Goal: Task Accomplishment & Management: Use online tool/utility

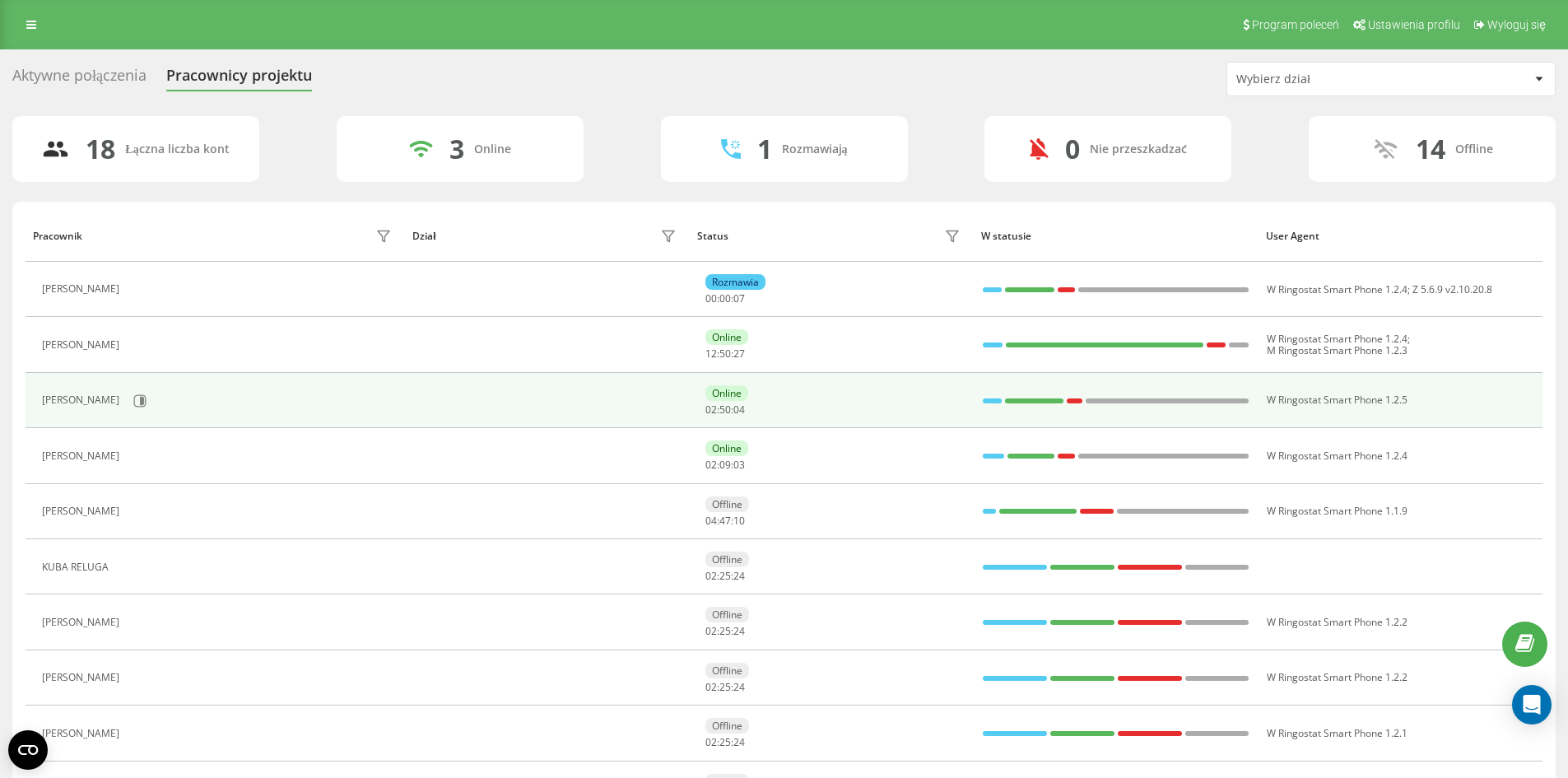
click at [983, 405] on div at bounding box center [992, 400] width 19 height 22
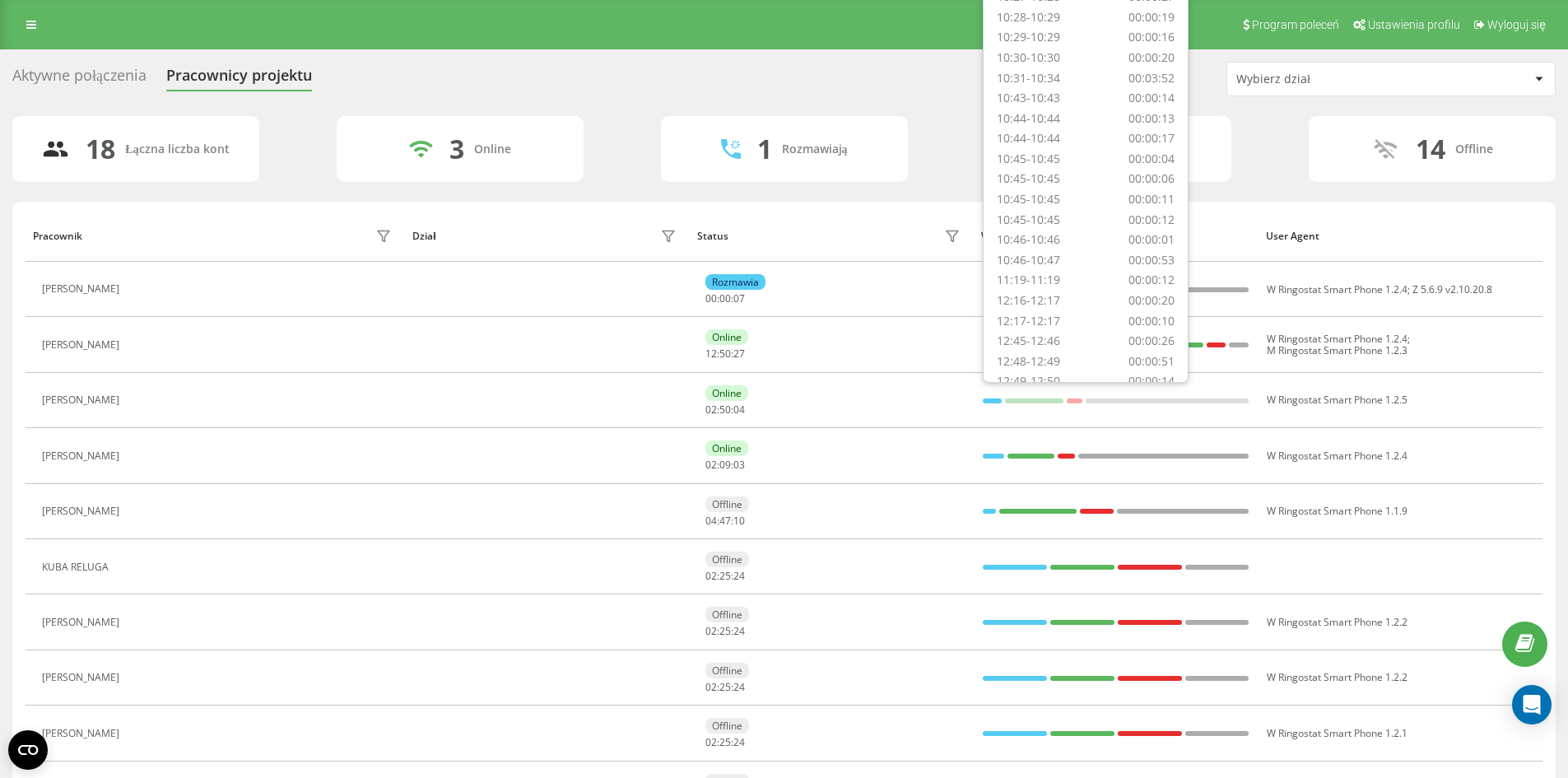
scroll to position [199, 0]
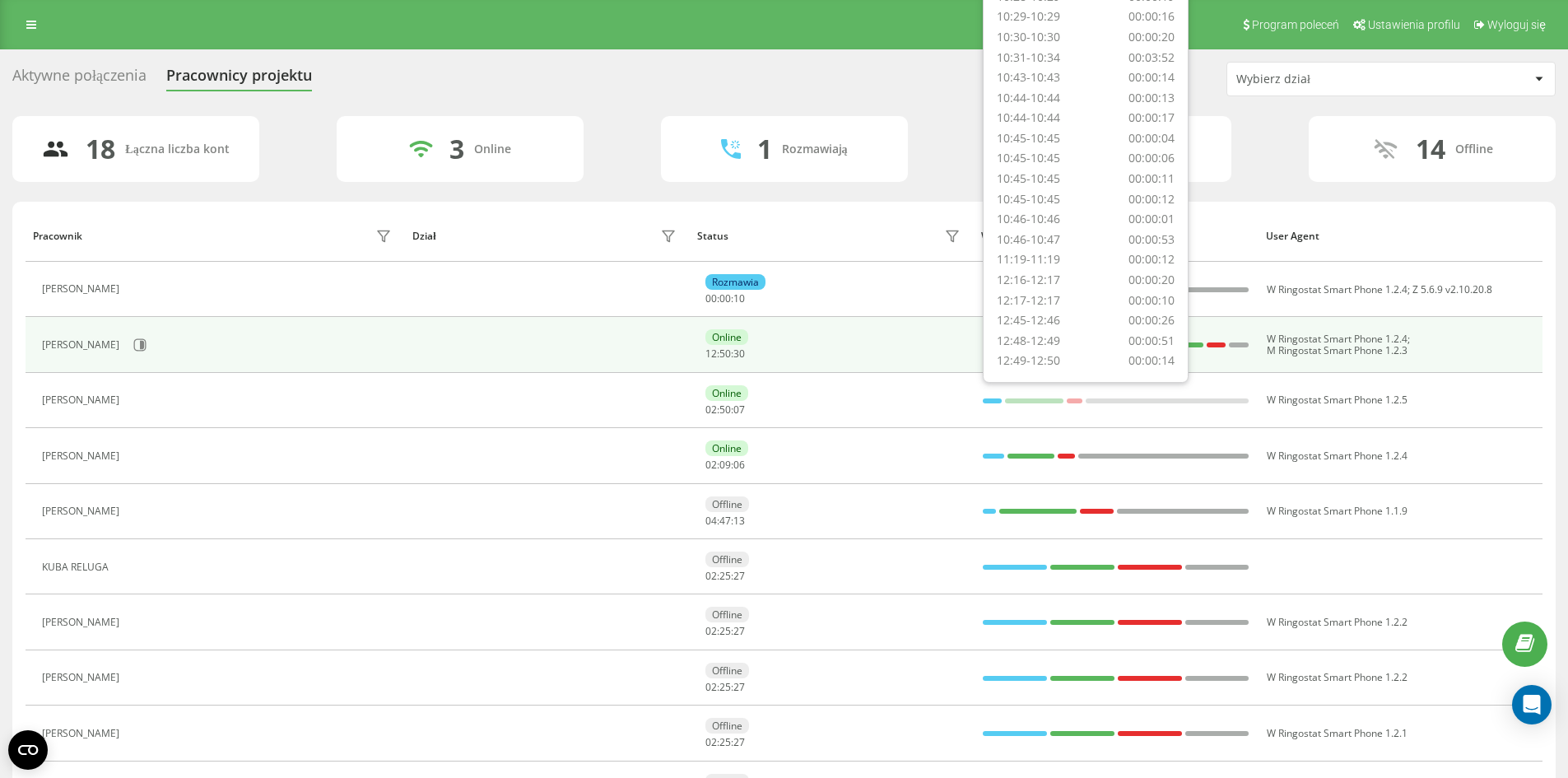
click at [900, 341] on div "Online 12 : 50 : 30" at bounding box center [835, 344] width 259 height 30
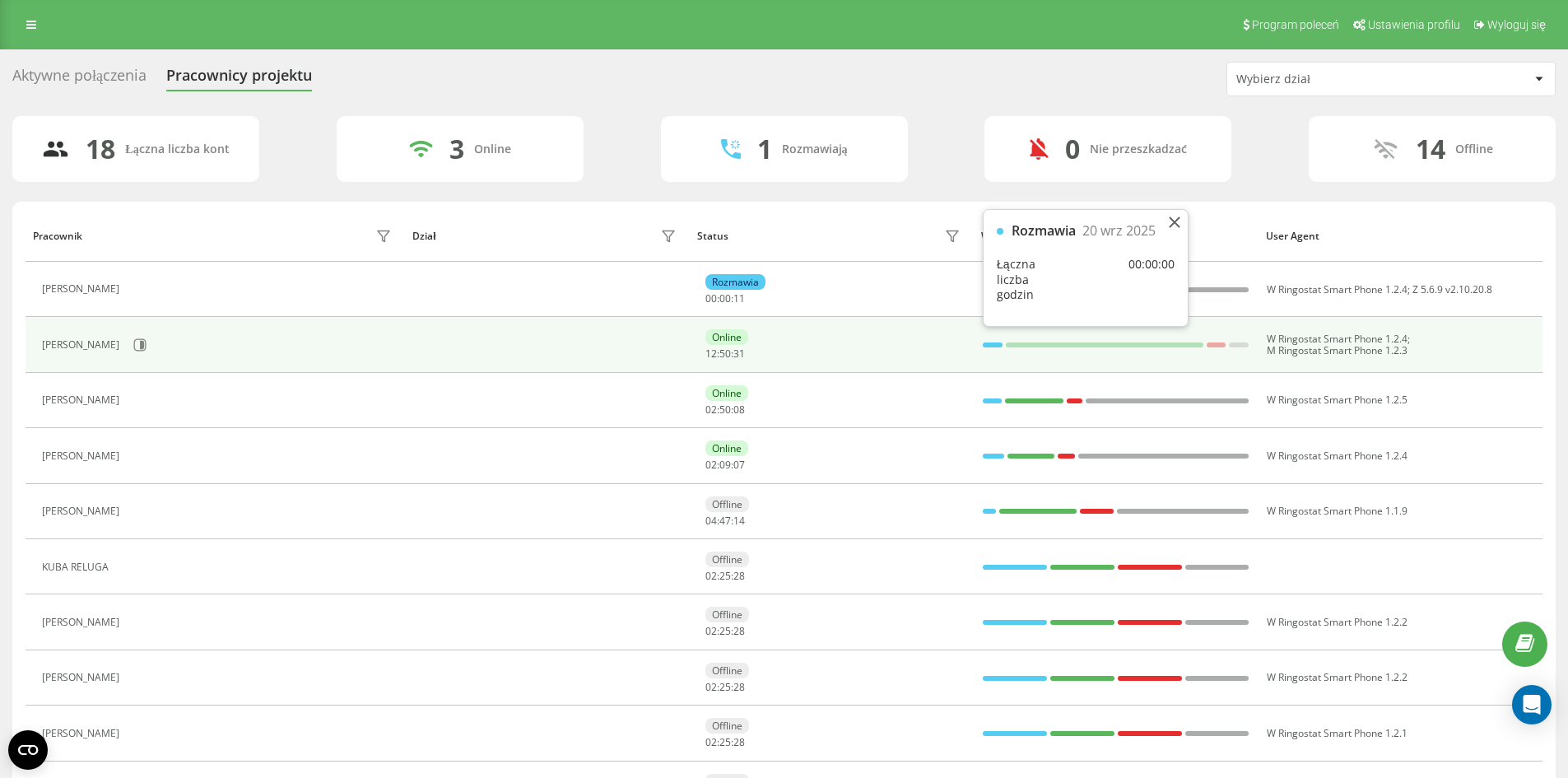
click at [989, 344] on div at bounding box center [992, 345] width 20 height 5
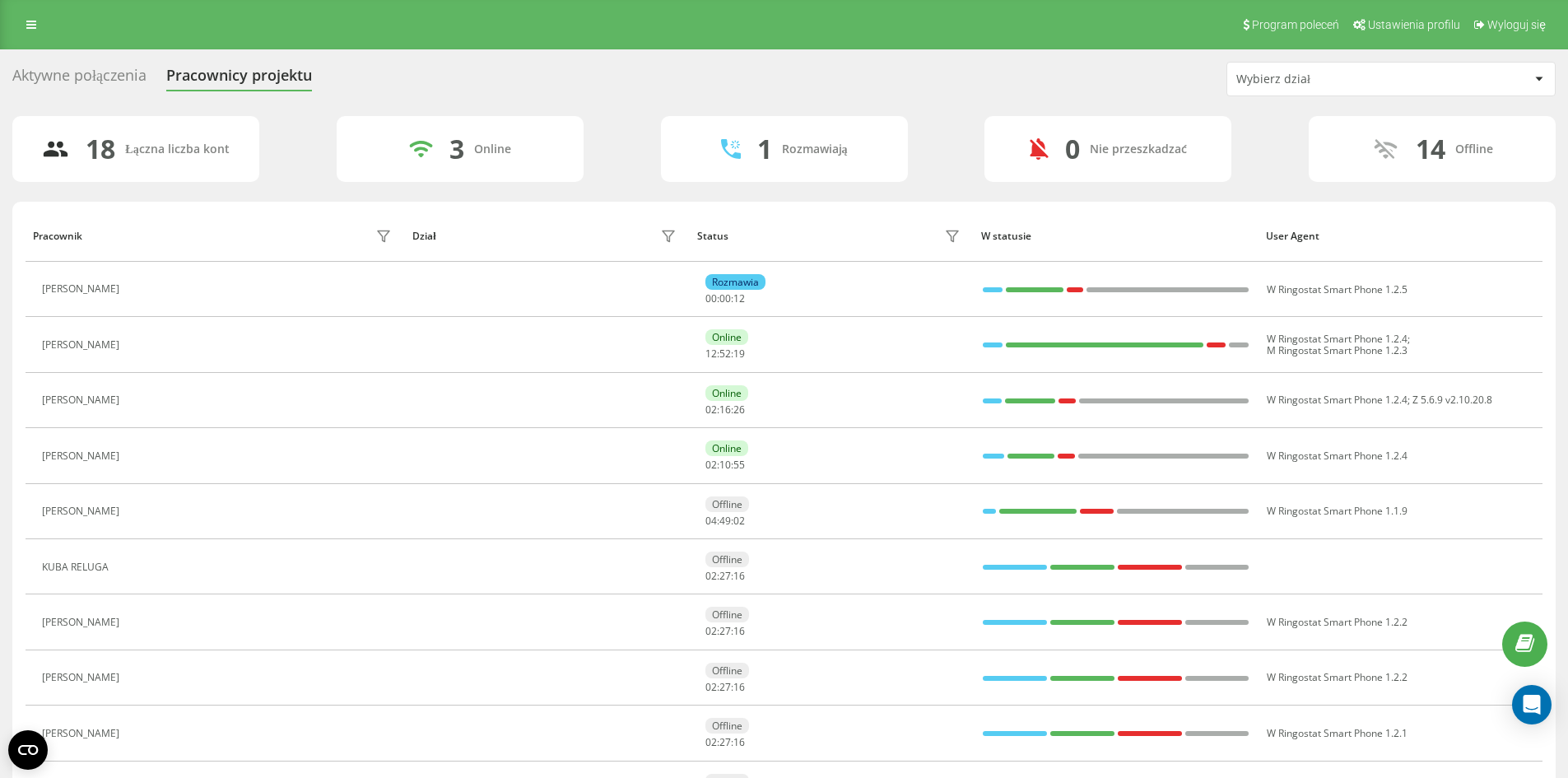
click at [825, 207] on div "Pracownik Dział Status W statusie User Agent [PERSON_NAME] Rozmawia 00 : 00 : 1…" at bounding box center [783, 756] width 1543 height 1108
click at [39, 17] on link at bounding box center [31, 24] width 29 height 23
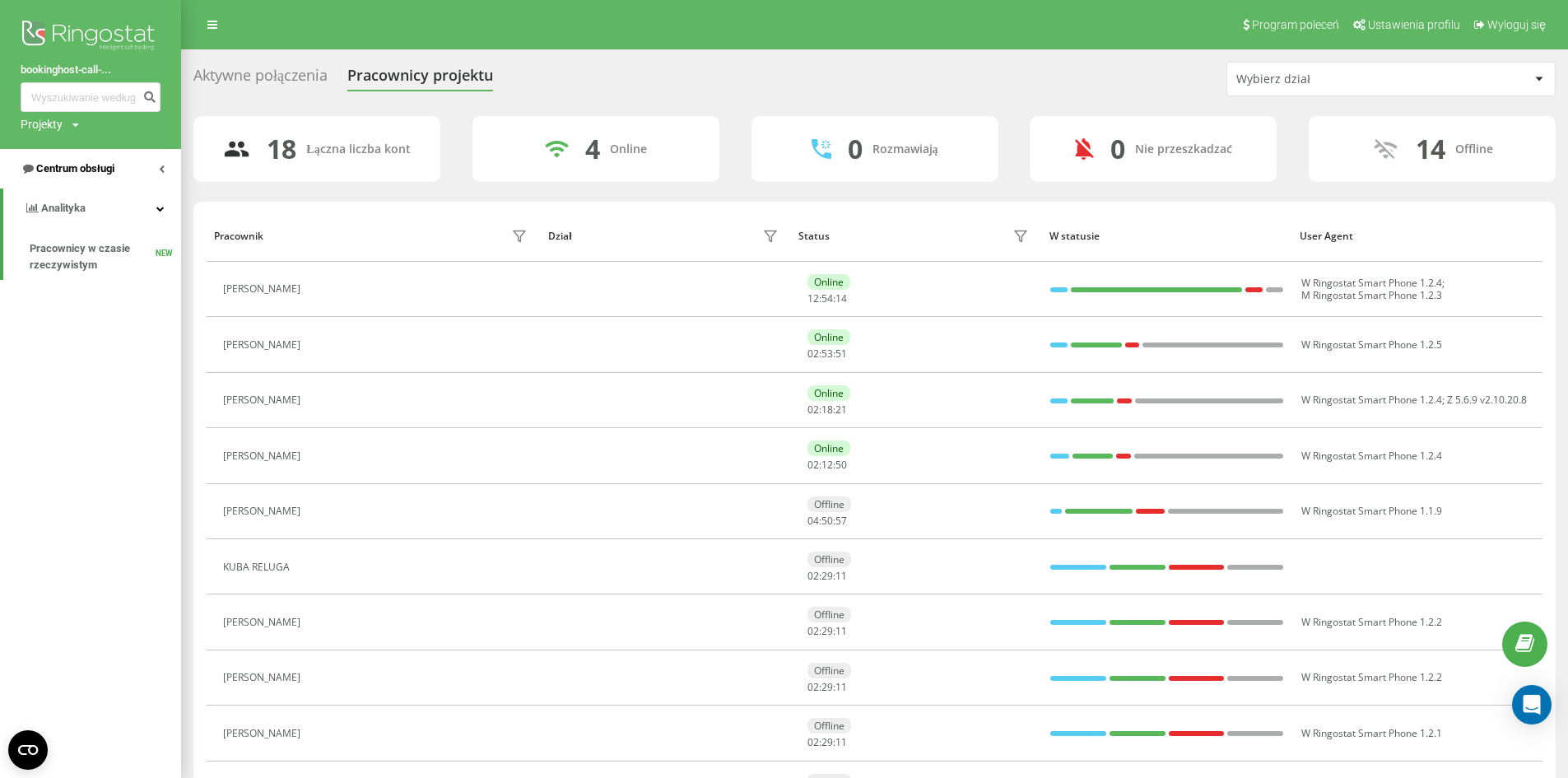
click at [101, 156] on link "Centrum obsługi" at bounding box center [90, 169] width 181 height 40
click at [118, 196] on link "Dziennik połączeń" at bounding box center [105, 209] width 151 height 29
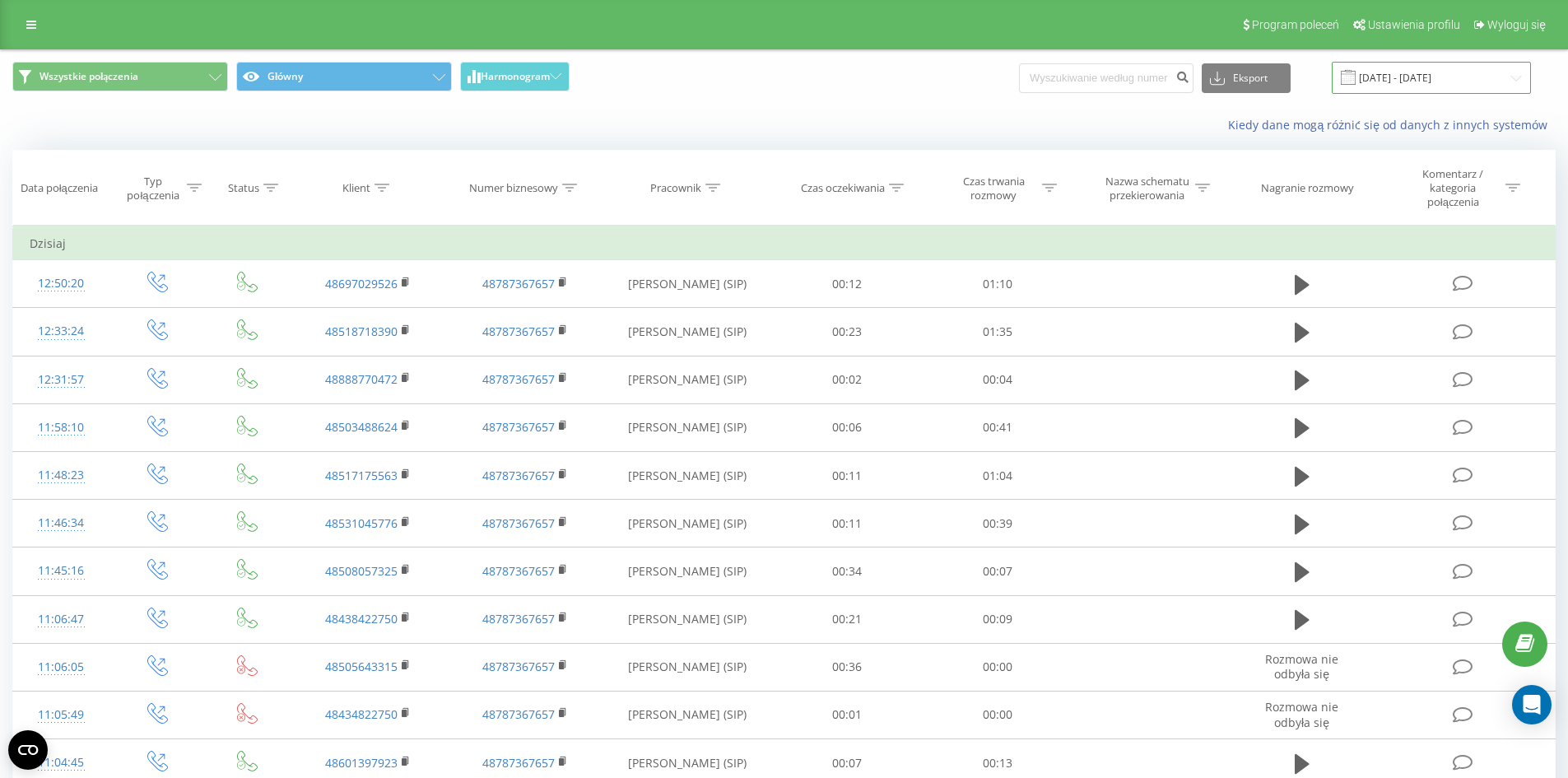
click at [1398, 68] on input "20.08.2025 - 20.09.2025" at bounding box center [1431, 77] width 199 height 32
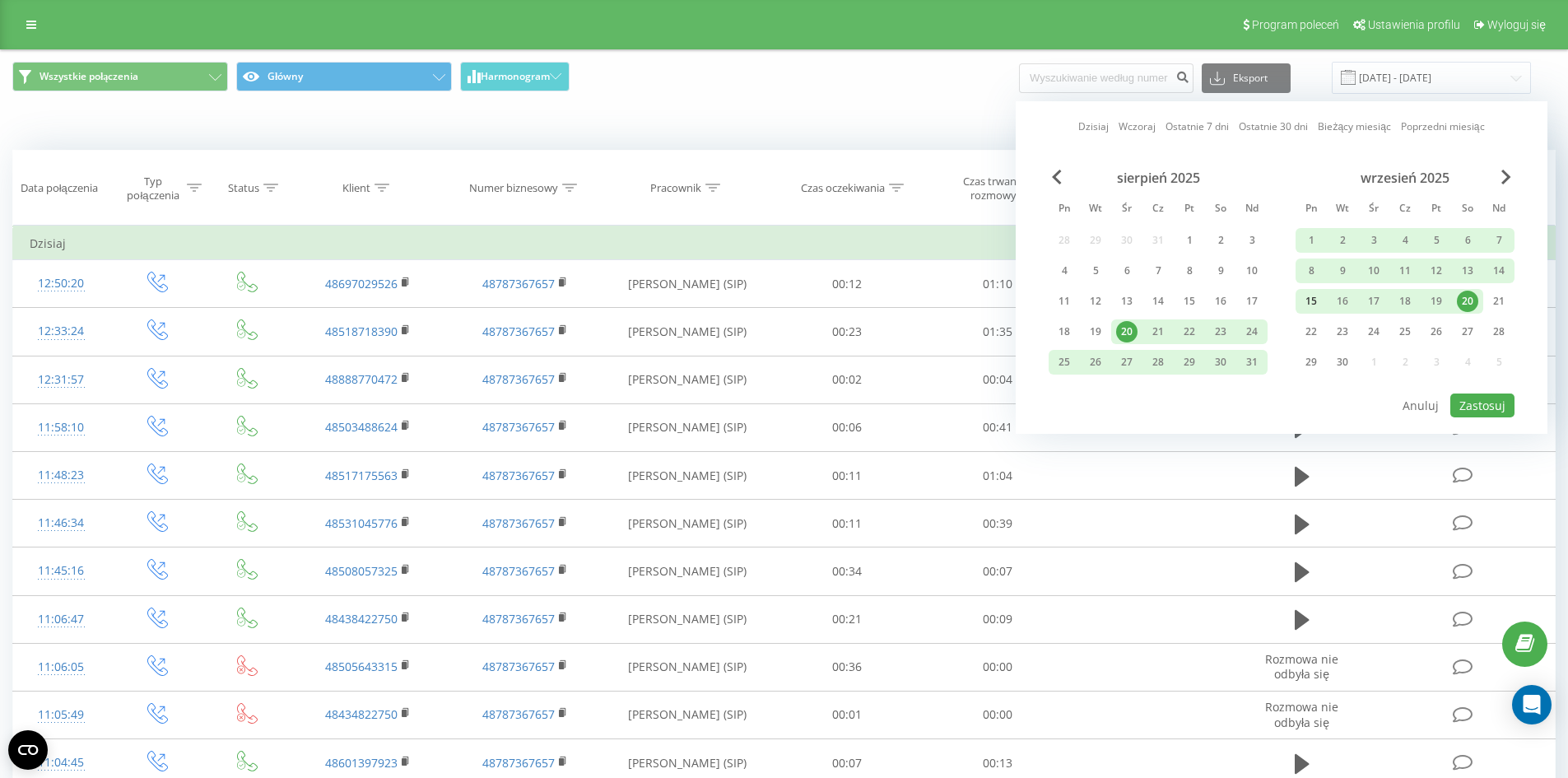
click at [1316, 297] on div "15" at bounding box center [1310, 301] width 22 height 22
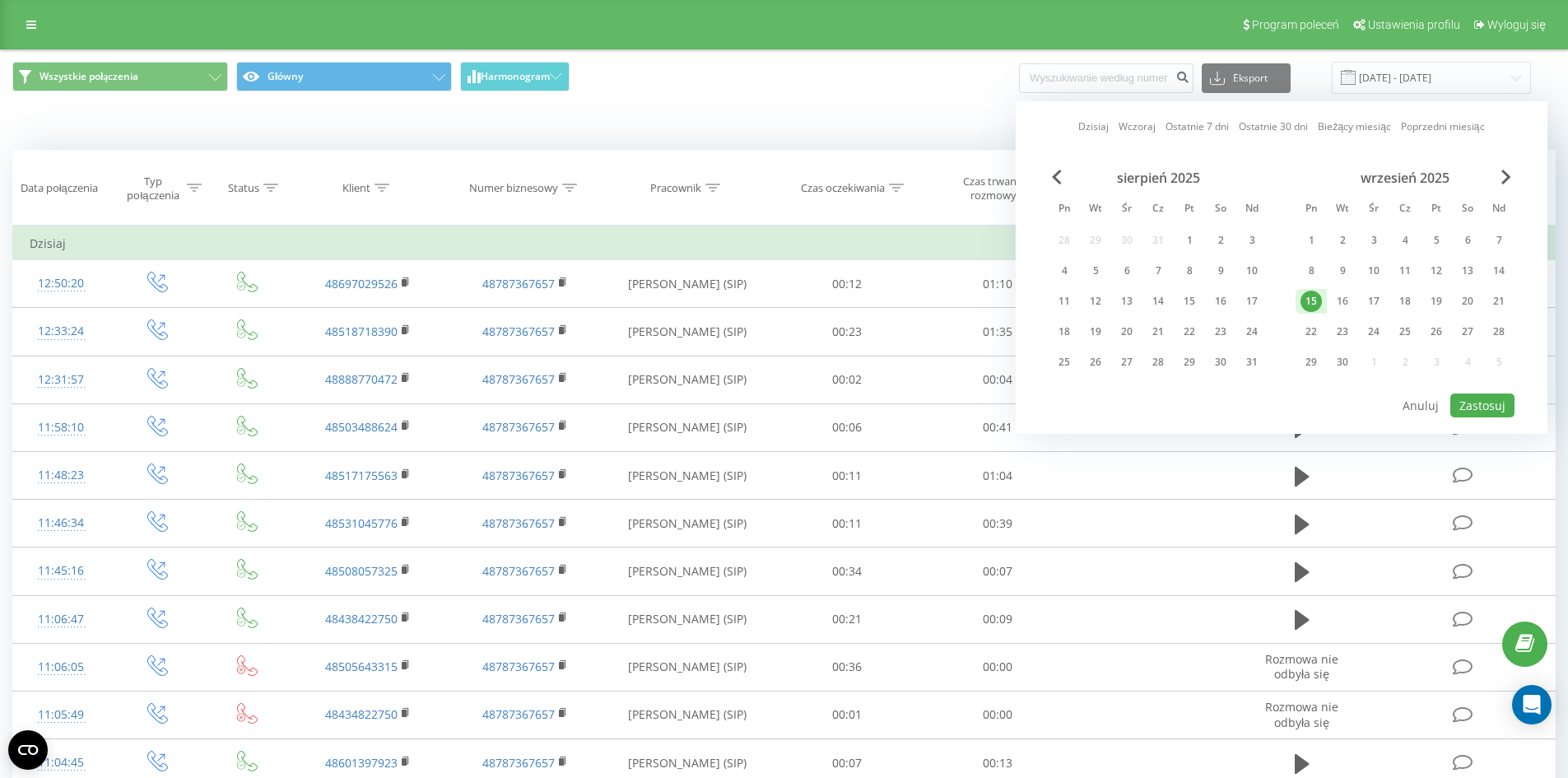
click at [1316, 297] on div "15" at bounding box center [1310, 301] width 22 height 22
click at [1471, 401] on button "Zastosuj" at bounding box center [1482, 405] width 64 height 24
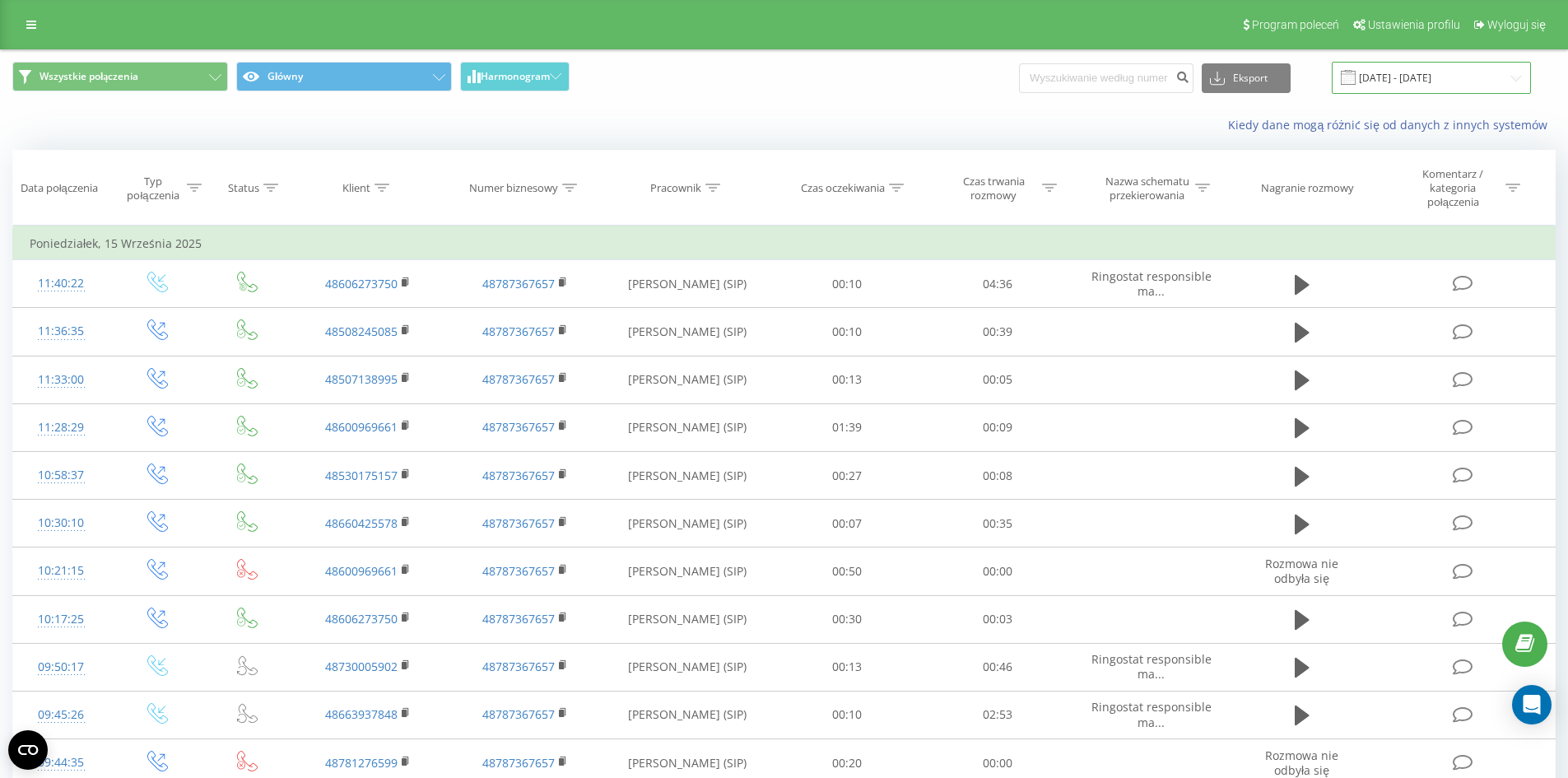
click at [1387, 83] on input "15.09.2025 - 15.09.2025" at bounding box center [1431, 77] width 199 height 32
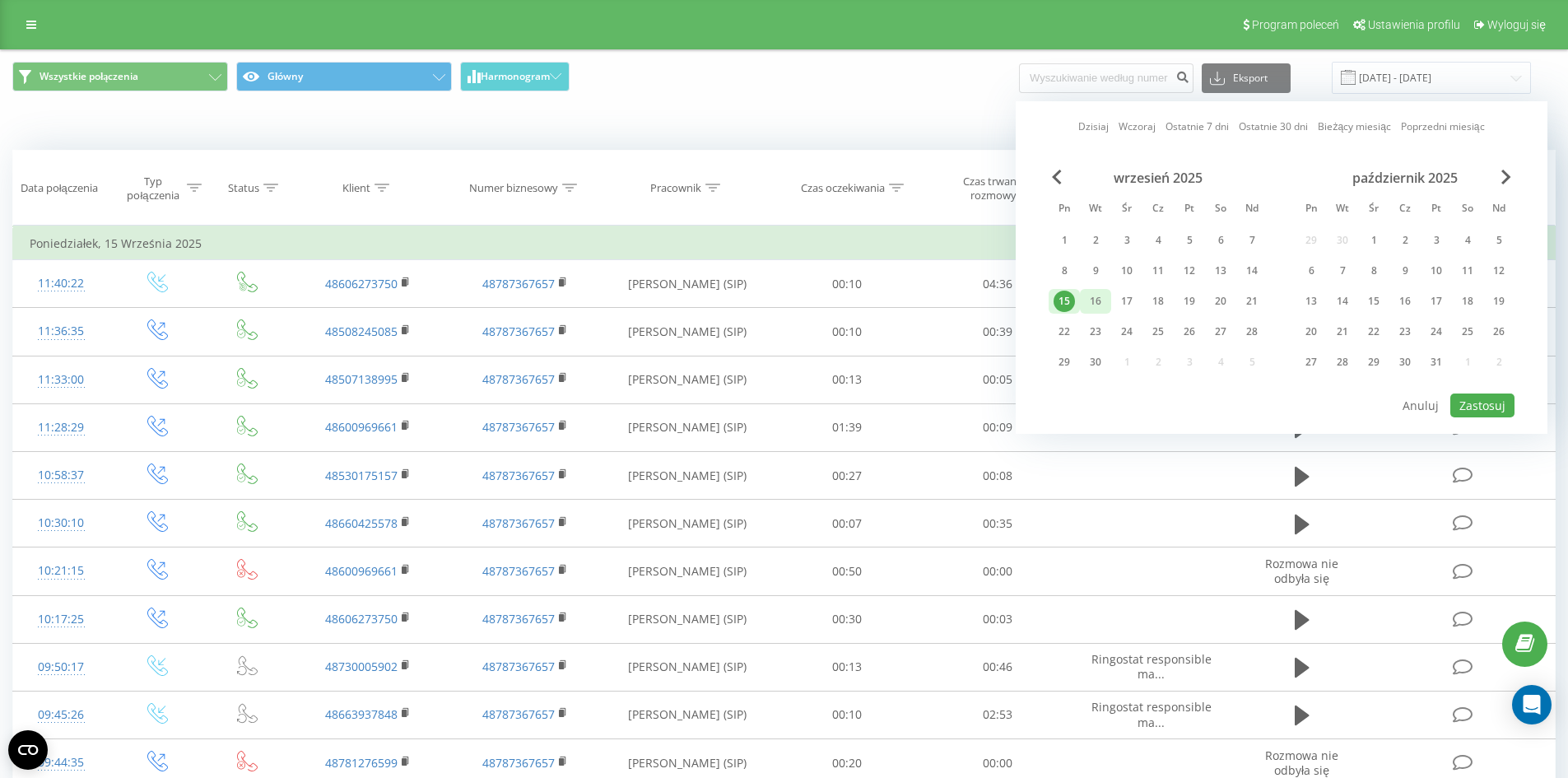
click at [1099, 301] on div "16" at bounding box center [1095, 301] width 22 height 22
click at [1100, 301] on div "16" at bounding box center [1095, 301] width 22 height 22
click at [1483, 406] on button "Zastosuj" at bounding box center [1482, 405] width 64 height 24
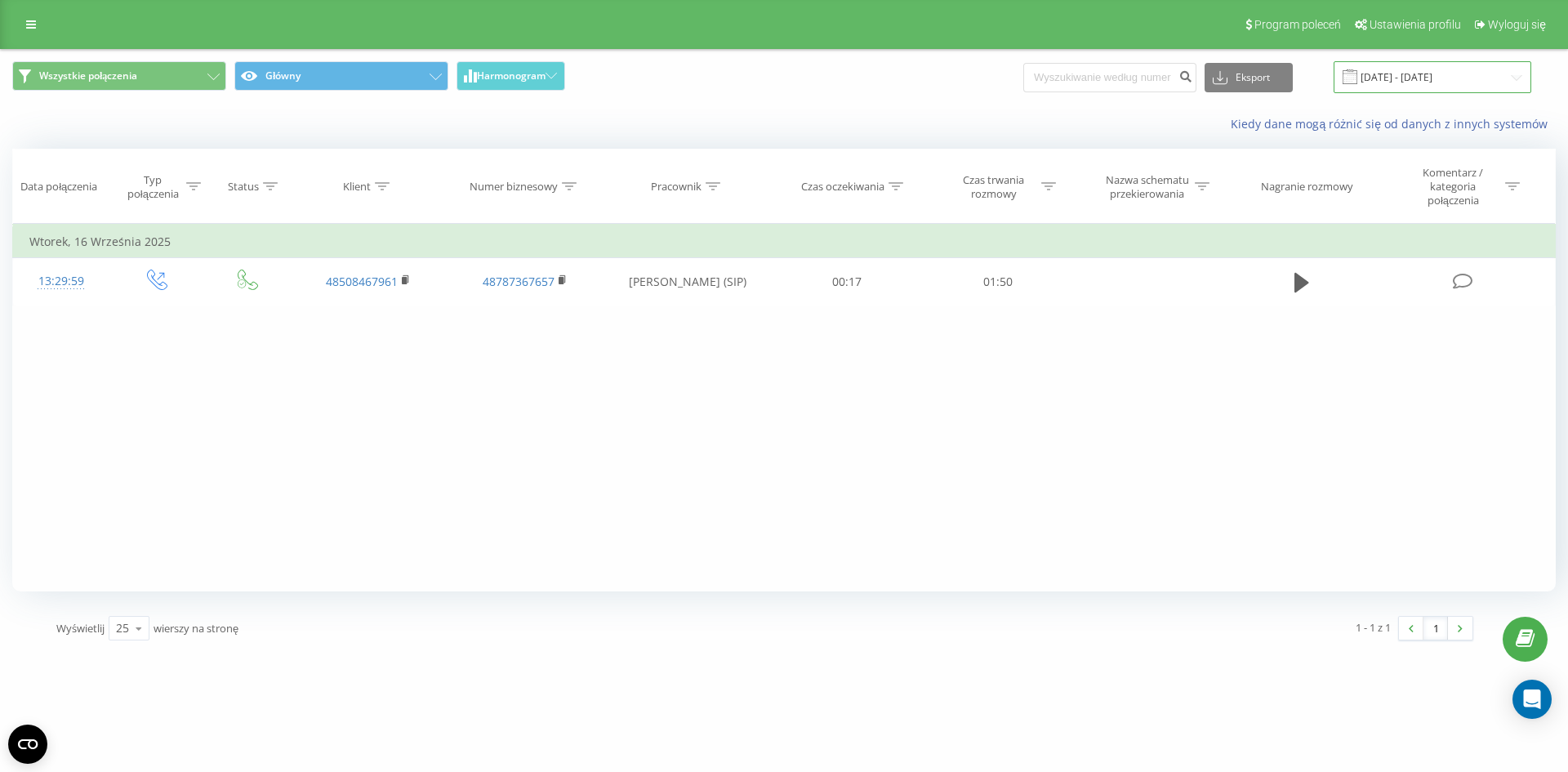
click at [1400, 80] on input "16.09.2025 - 16.09.2025" at bounding box center [1432, 76] width 197 height 32
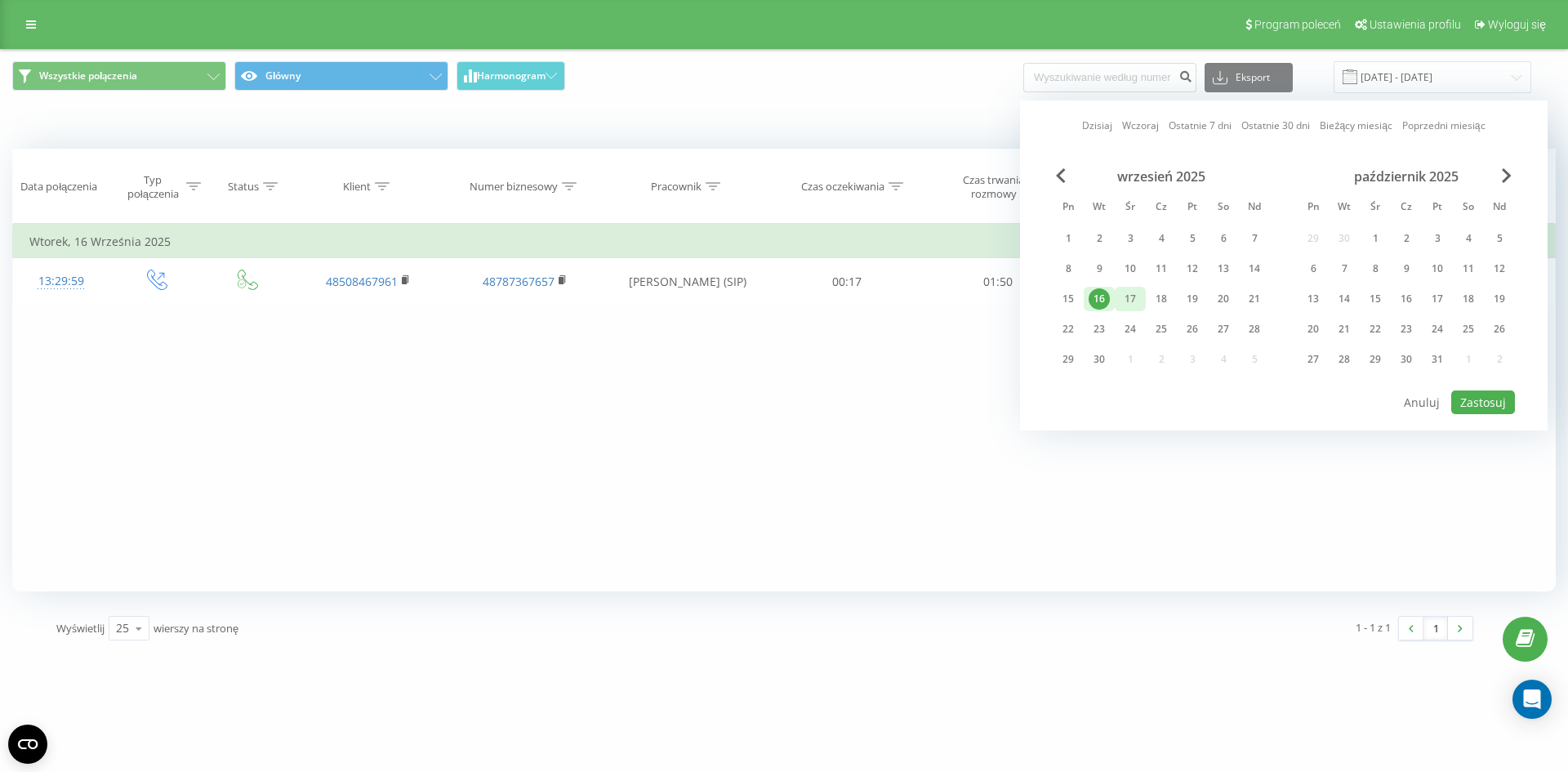
click at [1133, 299] on div "17" at bounding box center [1130, 299] width 21 height 21
click at [1493, 405] on button "Zastosuj" at bounding box center [1483, 402] width 63 height 24
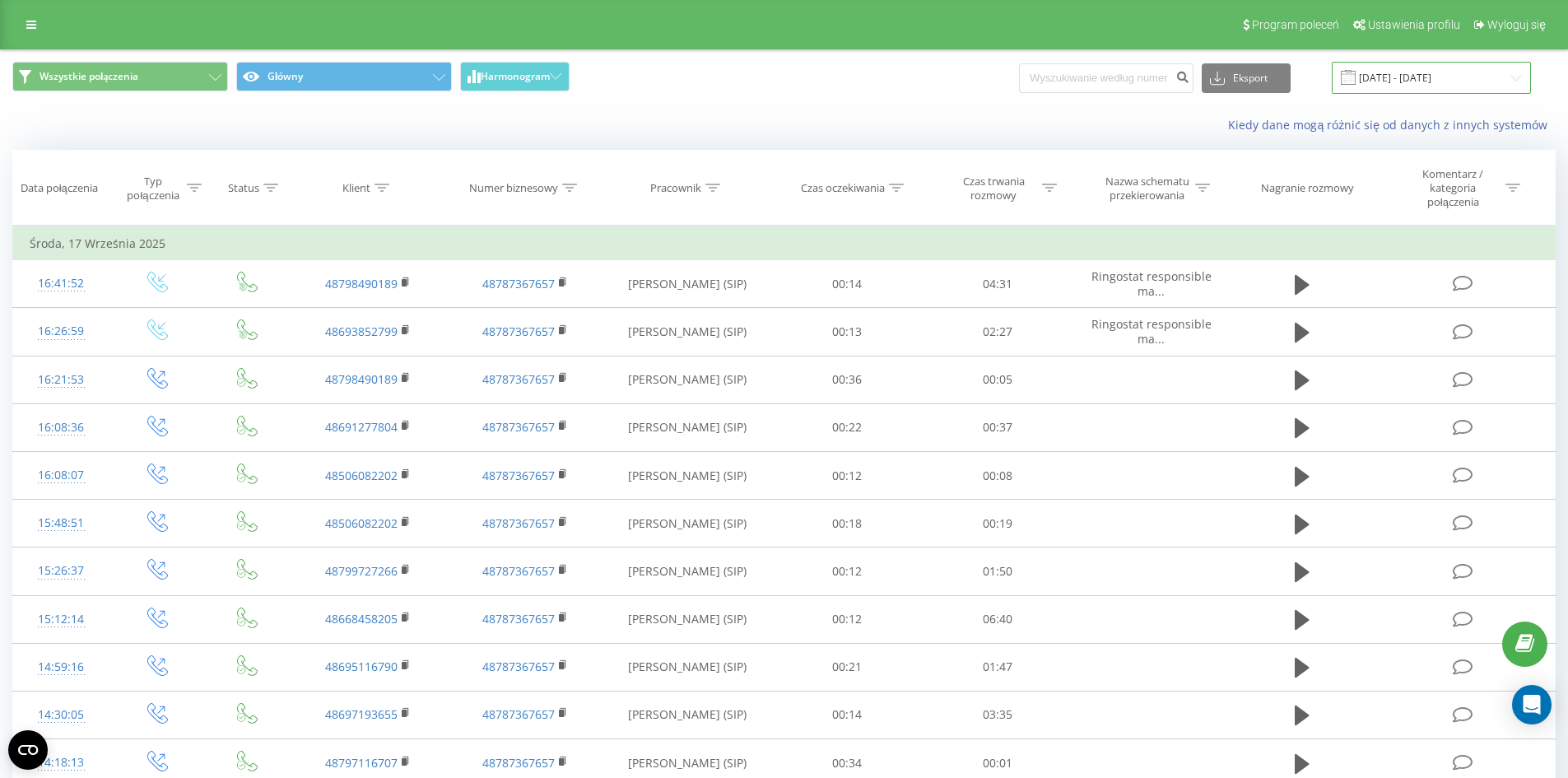
click at [1382, 82] on input "17.09.2025 - 17.09.2025" at bounding box center [1431, 77] width 199 height 32
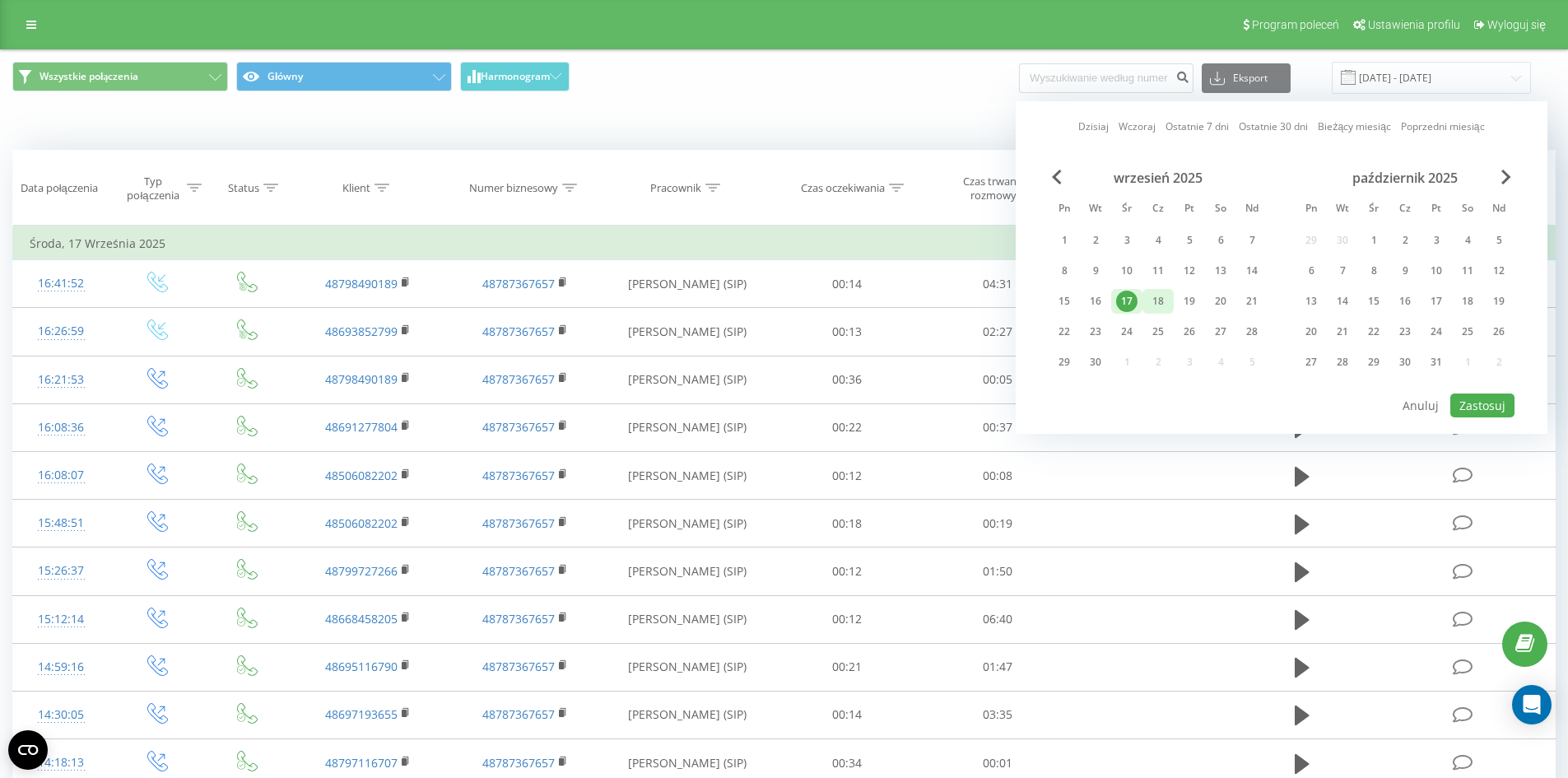
click at [1163, 298] on div "18" at bounding box center [1157, 301] width 22 height 22
click at [1480, 411] on button "Zastosuj" at bounding box center [1482, 405] width 64 height 24
type input "18.09.2025 - 18.09.2025"
